Goal: Task Accomplishment & Management: Use online tool/utility

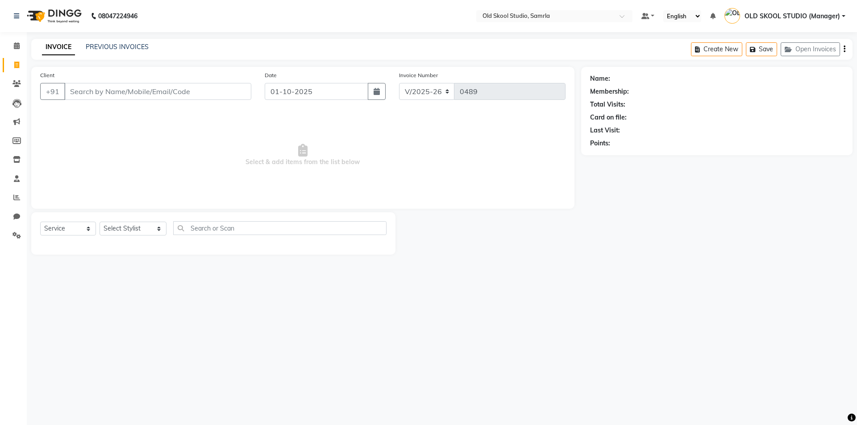
select select "8041"
select select "service"
type input "7529006554"
select select "1: Object"
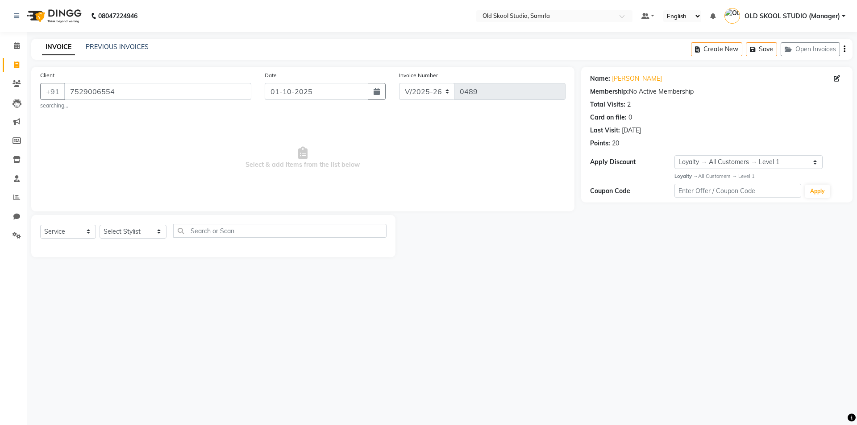
click at [167, 234] on div "Select Service Product Membership Package Voucher Prepaid Gift Card Select Styl…" at bounding box center [213, 234] width 346 height 21
click at [160, 229] on select "Select Stylist [PERSON_NAME] gagandeepkaur [PERSON_NAME] OLD SKOOL STUDIO (Mana…" at bounding box center [133, 232] width 67 height 14
select select "84326"
click at [100, 225] on select "Select Stylist [PERSON_NAME] gagandeepkaur [PERSON_NAME] OLD SKOOL STUDIO (Mana…" at bounding box center [133, 232] width 67 height 14
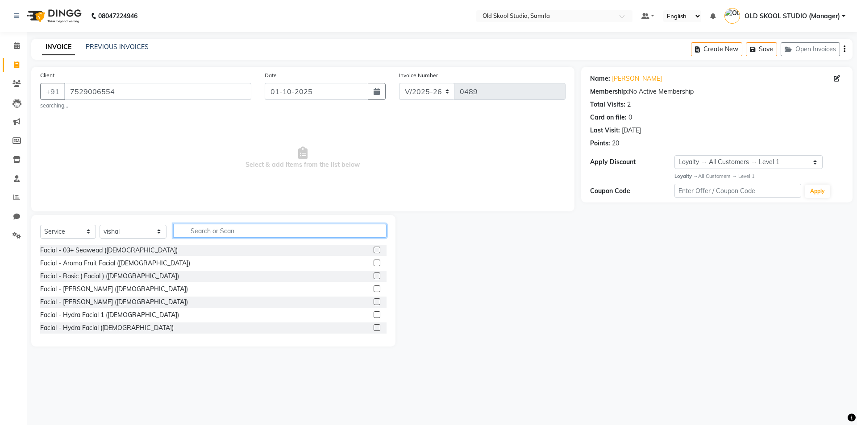
click at [223, 233] on input "text" at bounding box center [279, 231] width 213 height 14
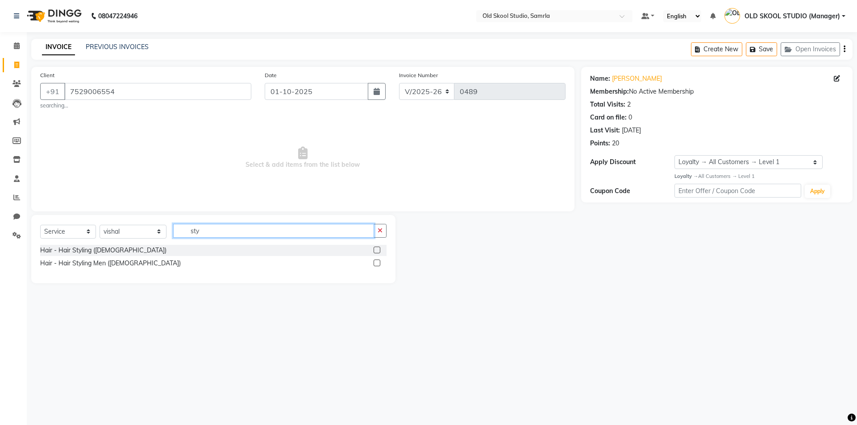
type input "sty"
click at [372, 263] on div "Hair - Hair Styling Men ([DEMOGRAPHIC_DATA])" at bounding box center [213, 263] width 346 height 11
click at [374, 263] on label at bounding box center [377, 263] width 7 height 7
click at [374, 263] on input "checkbox" at bounding box center [377, 264] width 6 height 6
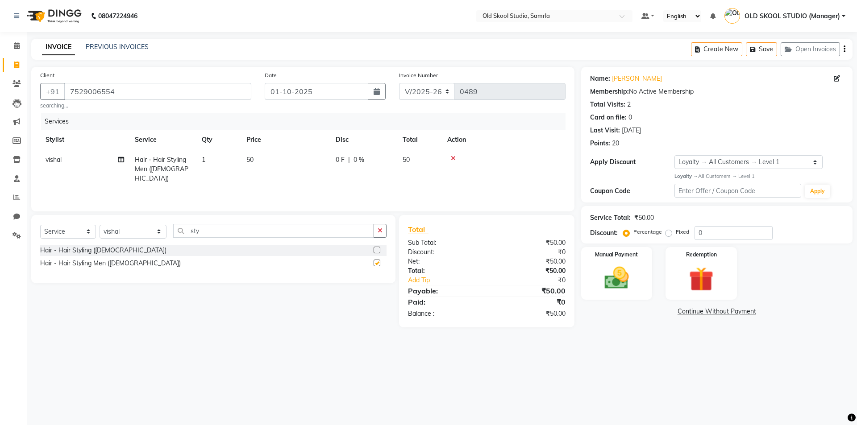
checkbox input "false"
click at [252, 156] on span "50" at bounding box center [249, 160] width 7 height 8
select select "84326"
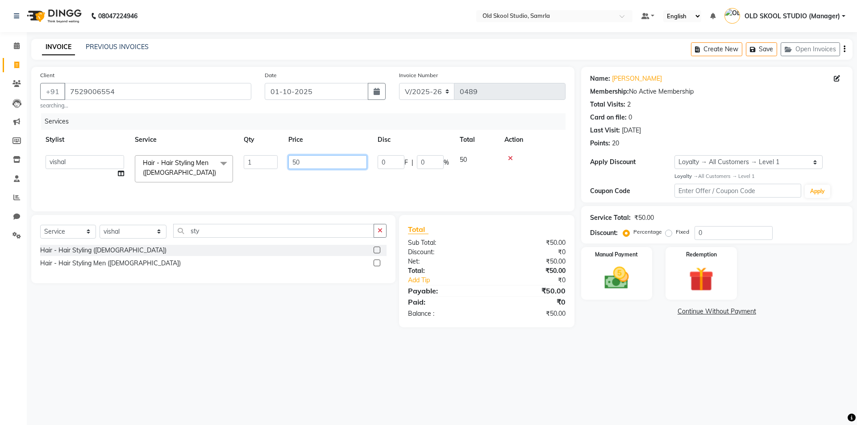
click at [311, 166] on input "50" at bounding box center [327, 162] width 79 height 14
type input "5"
type input "100"
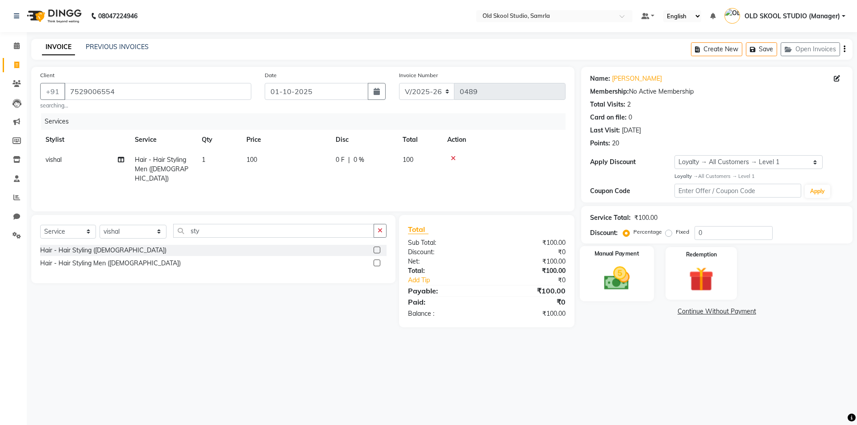
click at [620, 265] on img at bounding box center [617, 278] width 42 height 29
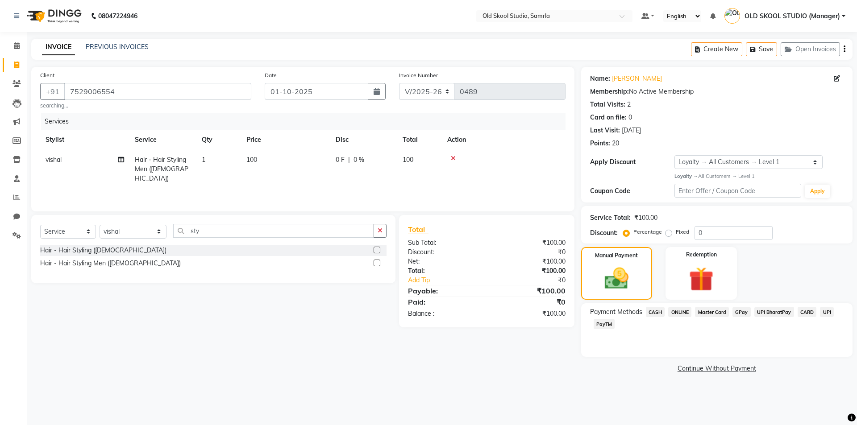
click at [657, 313] on span "CASH" at bounding box center [655, 312] width 19 height 10
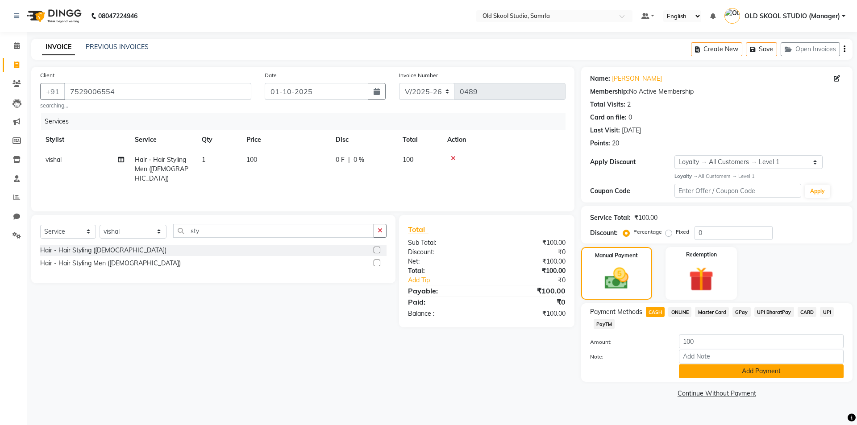
click at [712, 371] on button "Add Payment" at bounding box center [761, 372] width 165 height 14
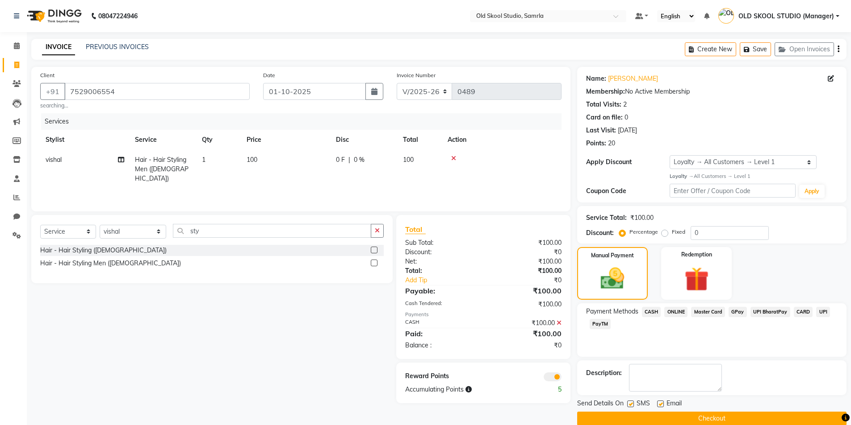
click at [703, 421] on button "Checkout" at bounding box center [711, 419] width 269 height 14
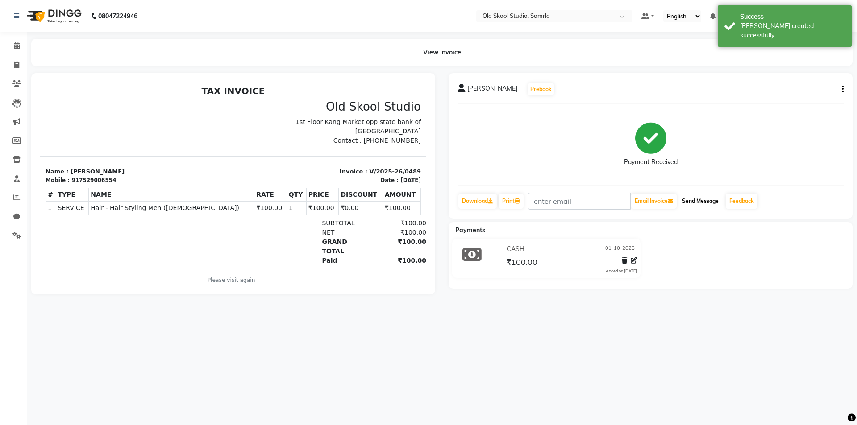
click at [707, 207] on button "Send Message" at bounding box center [701, 201] width 44 height 15
